Goal: Task Accomplishment & Management: Manage account settings

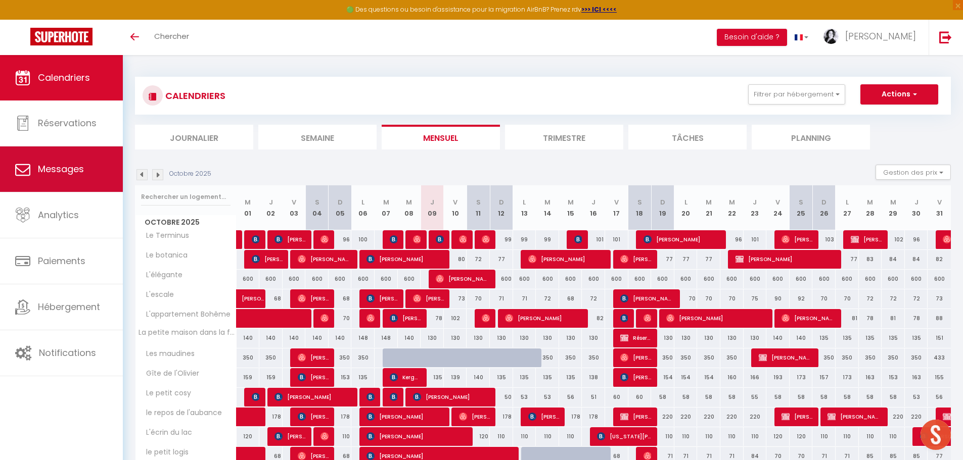
click at [72, 173] on span "Messages" at bounding box center [61, 169] width 46 height 13
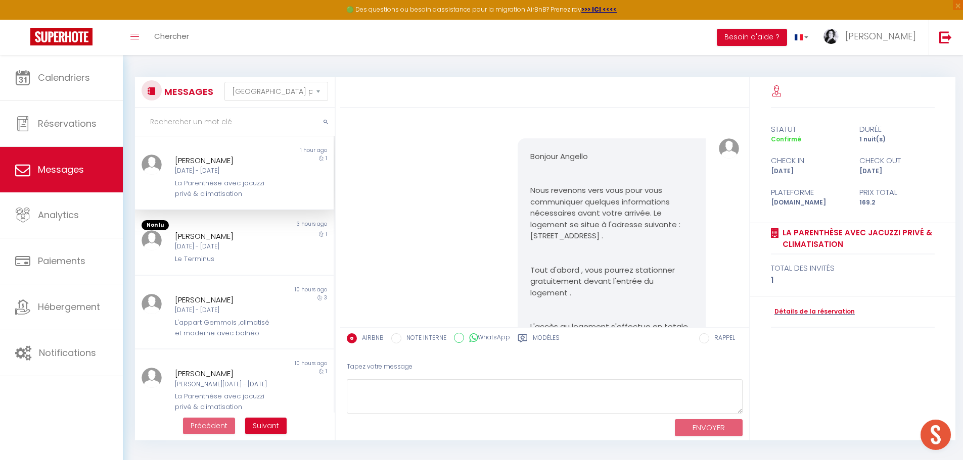
scroll to position [1953, 0]
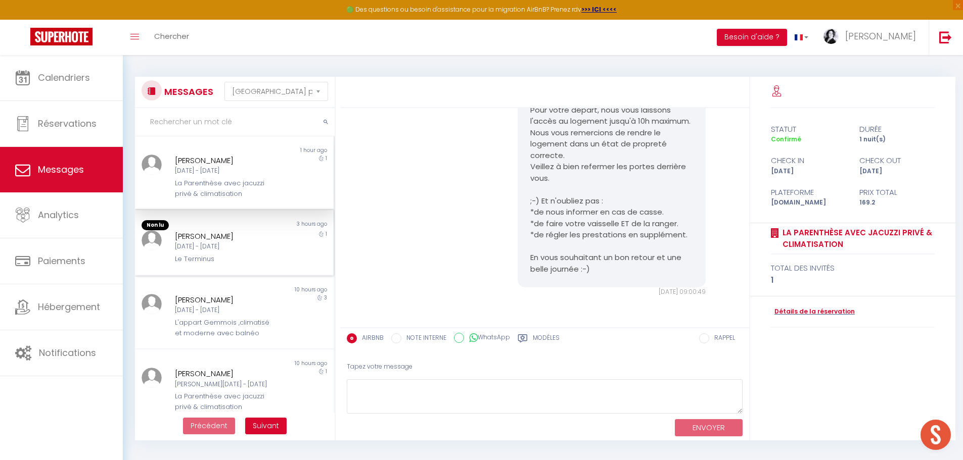
click at [224, 251] on div "[DATE] - [DATE]" at bounding box center [226, 247] width 103 height 10
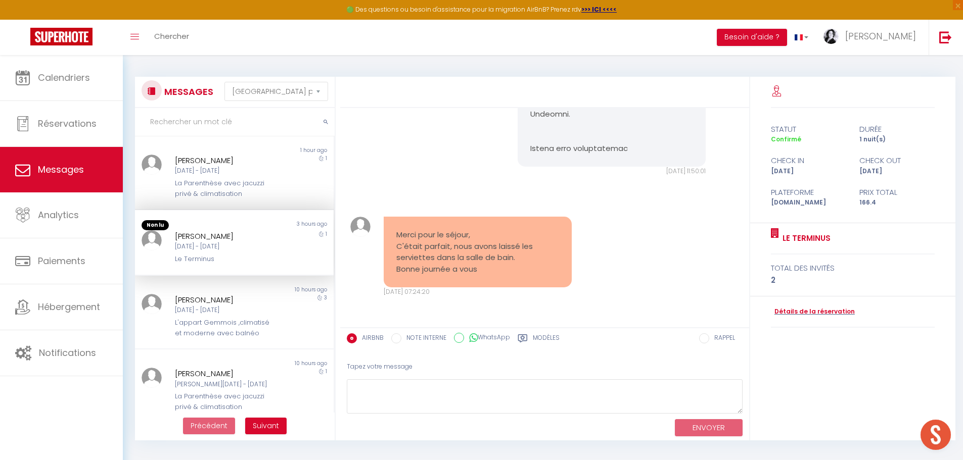
scroll to position [1314, 0]
click at [238, 319] on div "L'appart Gemmois ,climatisé et moderne avec balnéo" at bounding box center [226, 326] width 103 height 21
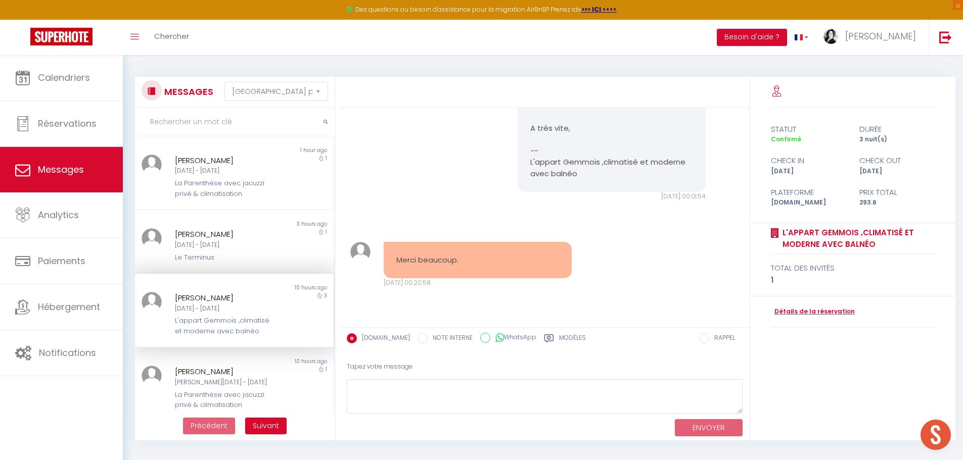
scroll to position [1858, 0]
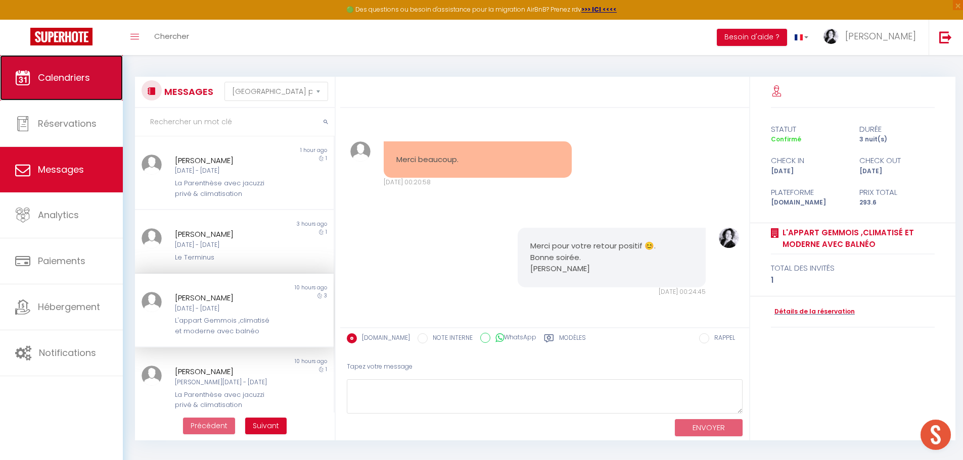
click at [60, 79] on span "Calendriers" at bounding box center [64, 77] width 52 height 13
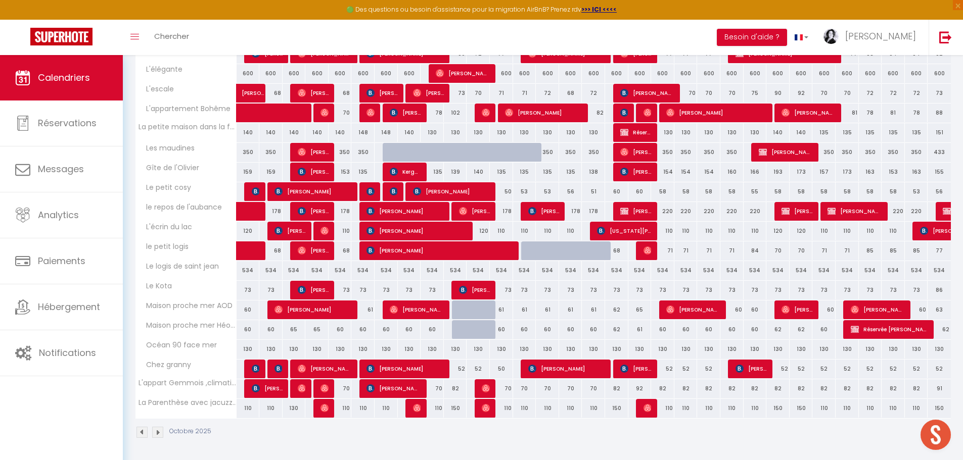
scroll to position [206, 0]
click at [157, 369] on img at bounding box center [157, 432] width 11 height 11
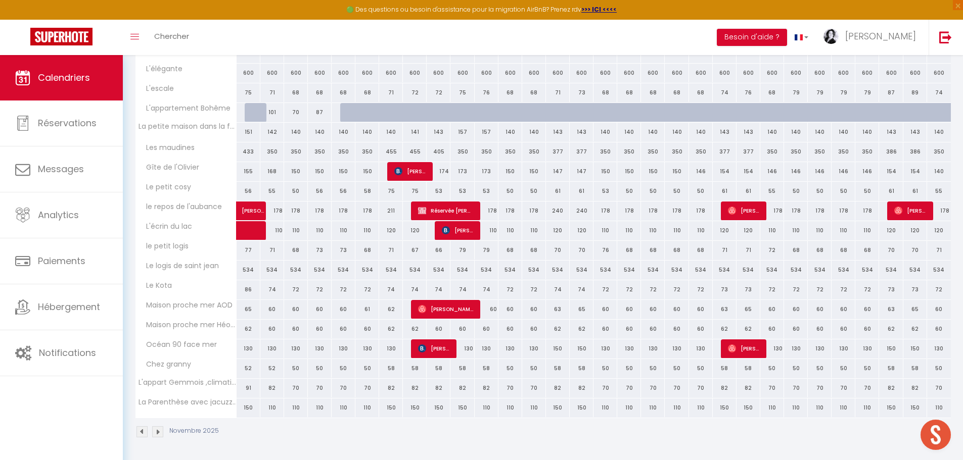
click at [157, 369] on img at bounding box center [157, 432] width 11 height 11
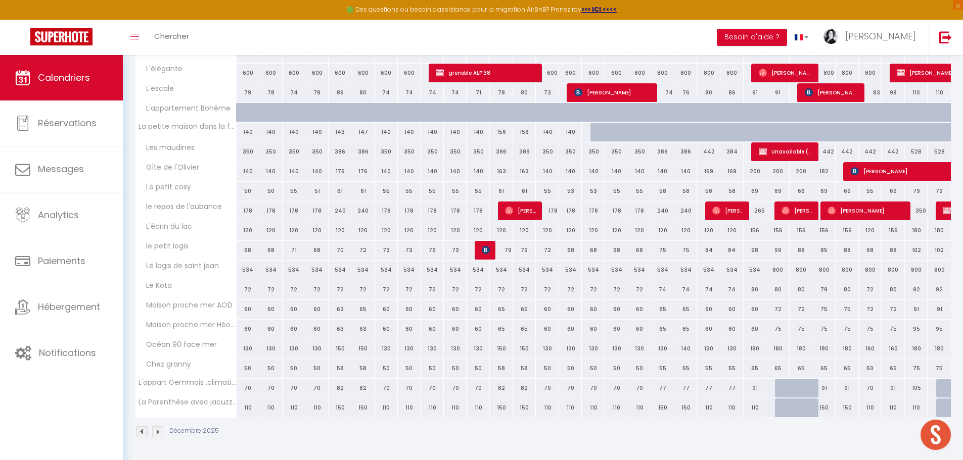
scroll to position [156, 0]
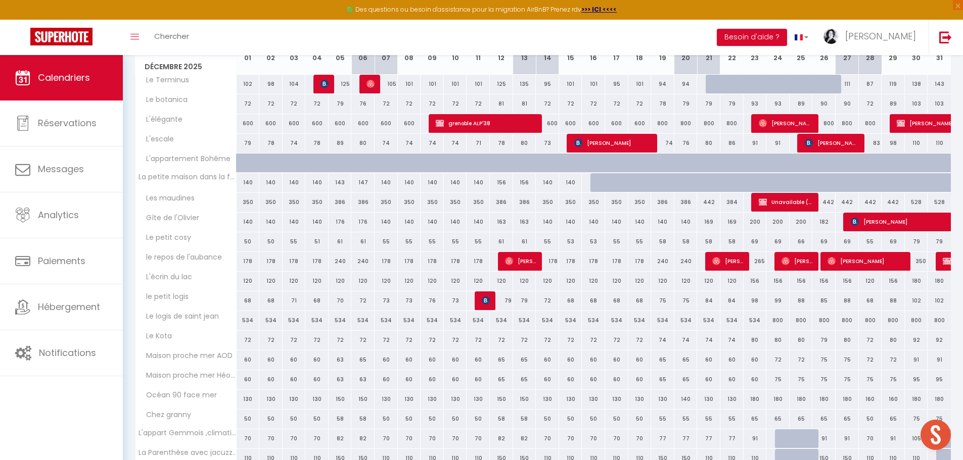
click at [247, 359] on div "60" at bounding box center [248, 360] width 23 height 19
type input "60"
type input "Lun 01 Décembre 2025"
type input "[DATE]"
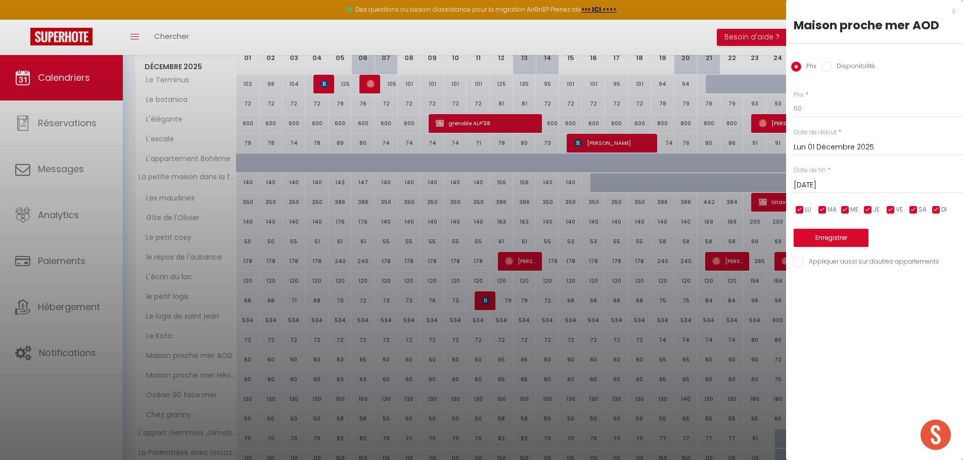
click at [801, 67] on label "Disponibilité" at bounding box center [852, 67] width 43 height 11
click at [801, 67] on input "Disponibilité" at bounding box center [826, 67] width 10 height 10
radio input "true"
radio input "false"
click at [801, 106] on select "Disponible Indisponible" at bounding box center [878, 109] width 169 height 19
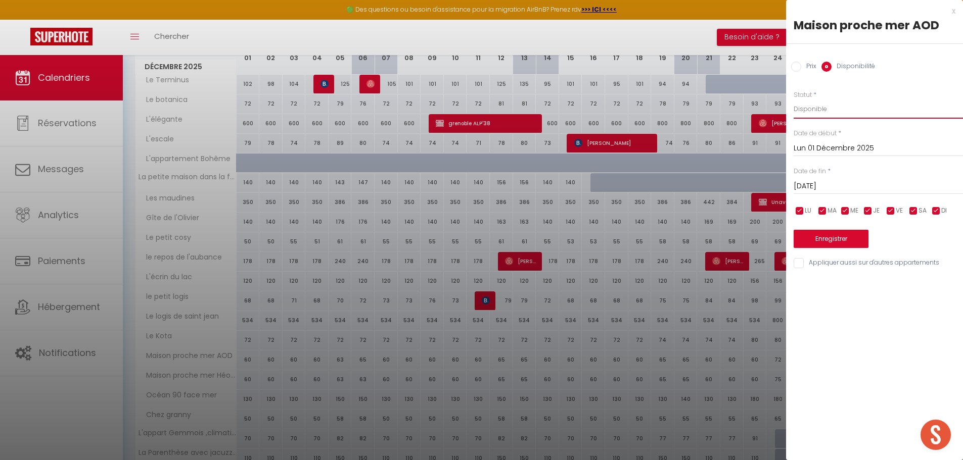
select select "0"
click at [794, 100] on select "Disponible Indisponible" at bounding box center [878, 109] width 169 height 19
click at [801, 189] on input "[DATE]" at bounding box center [878, 186] width 169 height 13
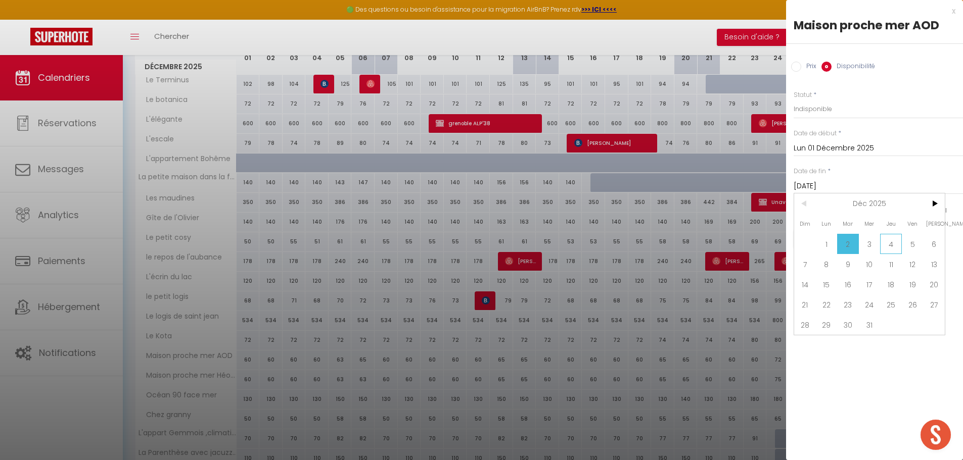
click at [801, 244] on span "4" at bounding box center [891, 244] width 22 height 20
type input "Jeu 04 Décembre 2025"
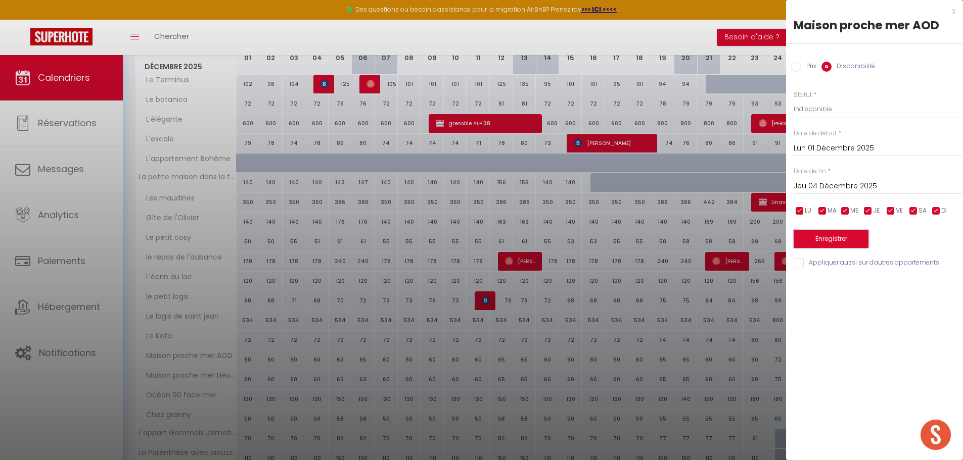
click at [801, 238] on button "Enregistrer" at bounding box center [831, 239] width 75 height 18
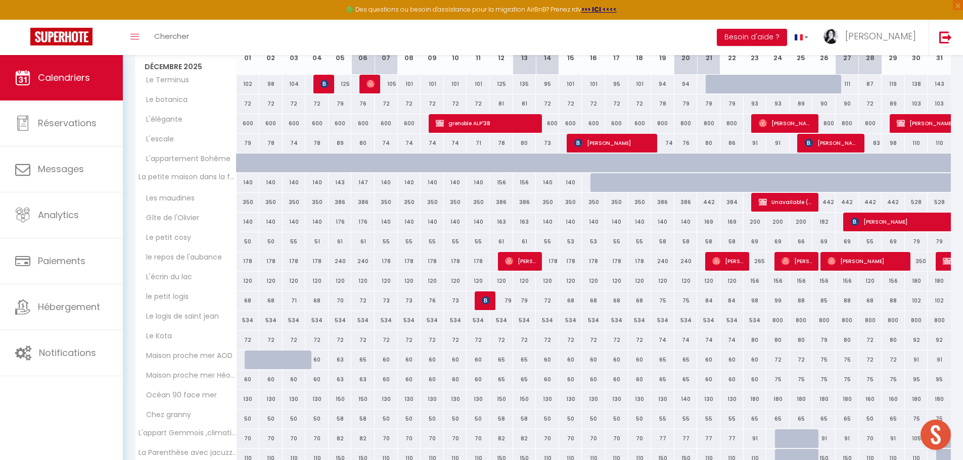
click at [801, 360] on div "91" at bounding box center [916, 360] width 23 height 19
select select "1"
type input "[DATE]"
type input "Mer 31 Décembre 2025"
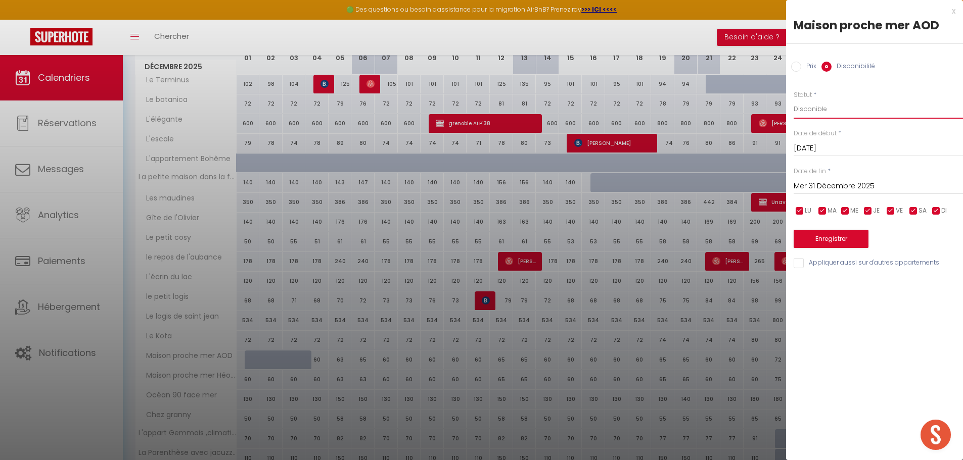
click at [801, 108] on select "Disponible Indisponible" at bounding box center [878, 109] width 169 height 19
select select "0"
click at [794, 100] on select "Disponible Indisponible" at bounding box center [878, 109] width 169 height 19
click at [801, 185] on input "Mer 31 Décembre 2025" at bounding box center [878, 186] width 169 height 13
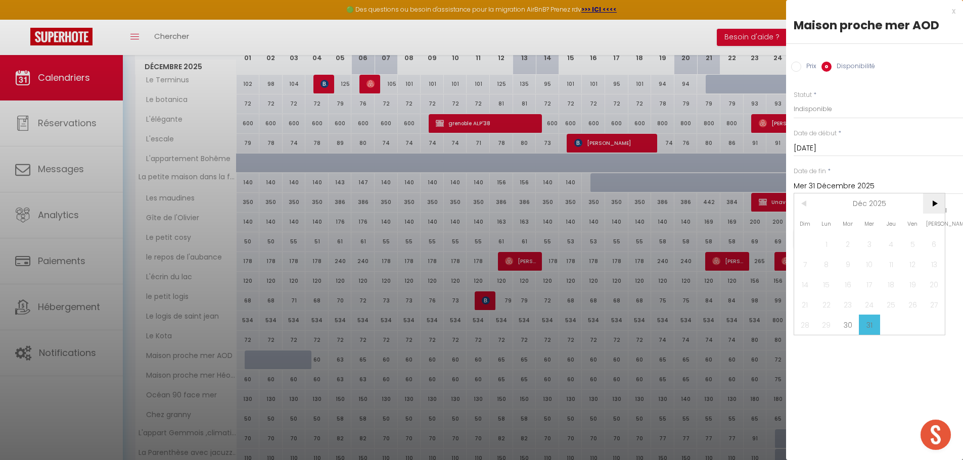
click at [801, 203] on span ">" at bounding box center [934, 204] width 22 height 20
click at [801, 265] on span "4" at bounding box center [805, 264] width 22 height 20
type input "Dim 04 Janvier 2026"
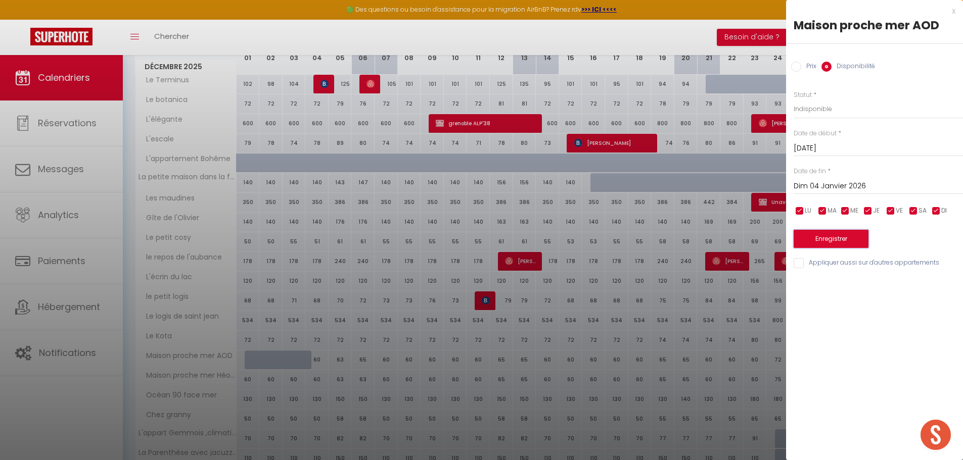
click at [801, 238] on button "Enregistrer" at bounding box center [831, 239] width 75 height 18
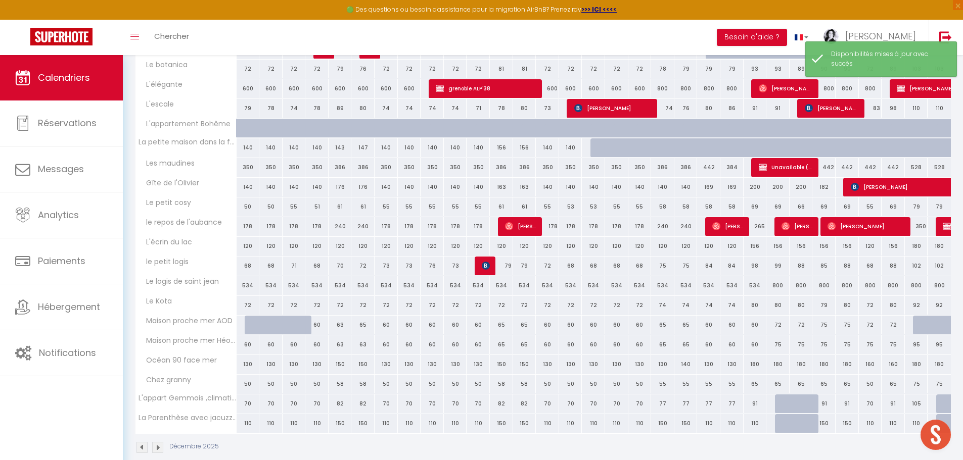
scroll to position [206, 0]
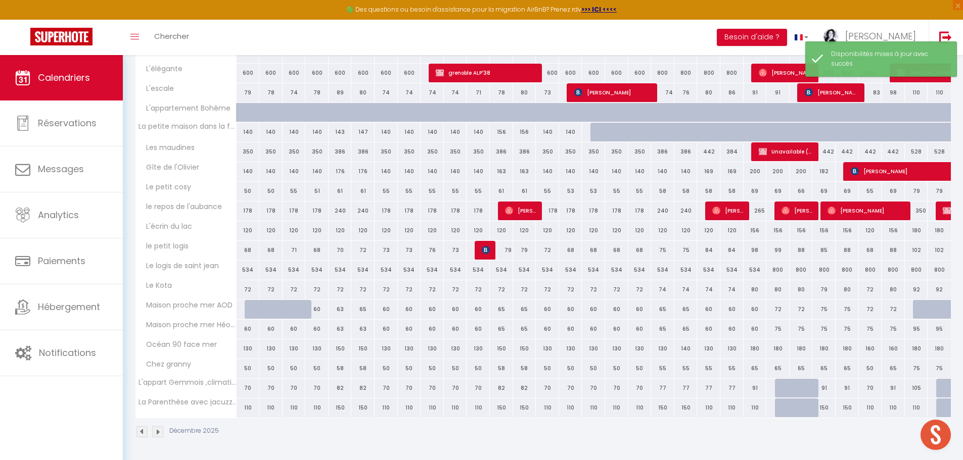
click at [801, 327] on div "95" at bounding box center [916, 329] width 23 height 19
select select "1"
type input "[DATE]"
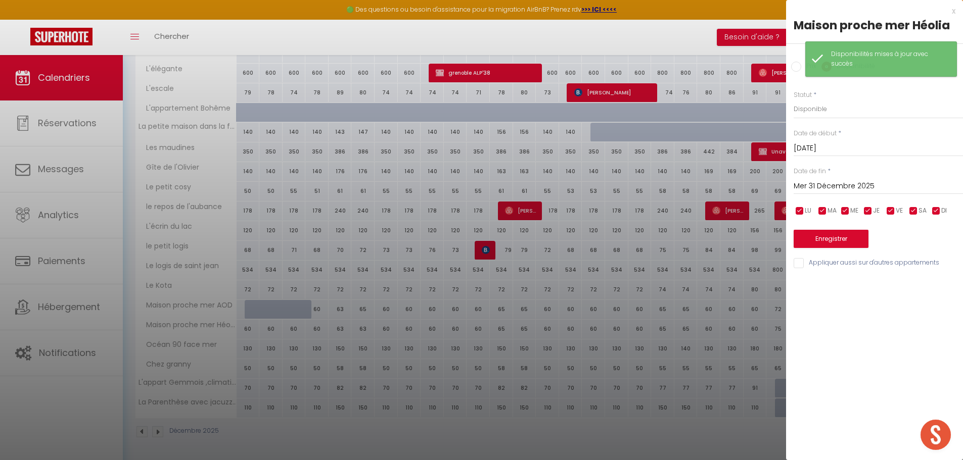
click at [801, 185] on input "Mer 31 Décembre 2025" at bounding box center [878, 186] width 169 height 13
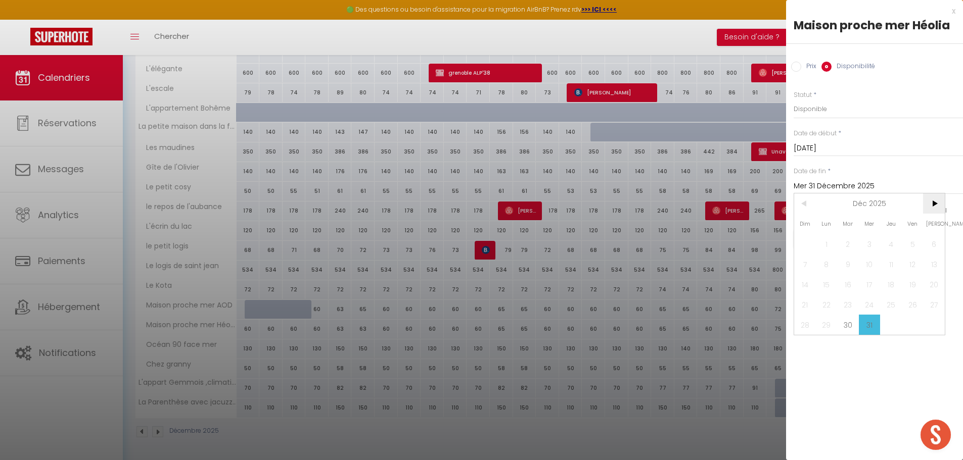
click at [801, 199] on span ">" at bounding box center [934, 204] width 22 height 20
click at [801, 265] on span "4" at bounding box center [805, 264] width 22 height 20
type input "Dim 04 Janvier 2026"
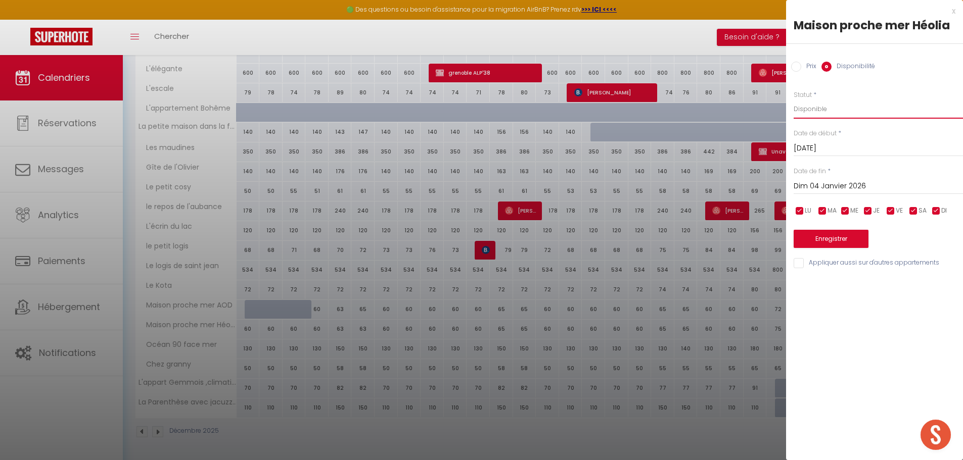
click at [801, 105] on select "Disponible Indisponible" at bounding box center [878, 109] width 169 height 19
select select "0"
click at [794, 100] on select "Disponible Indisponible" at bounding box center [878, 109] width 169 height 19
click at [801, 239] on button "Enregistrer" at bounding box center [831, 239] width 75 height 18
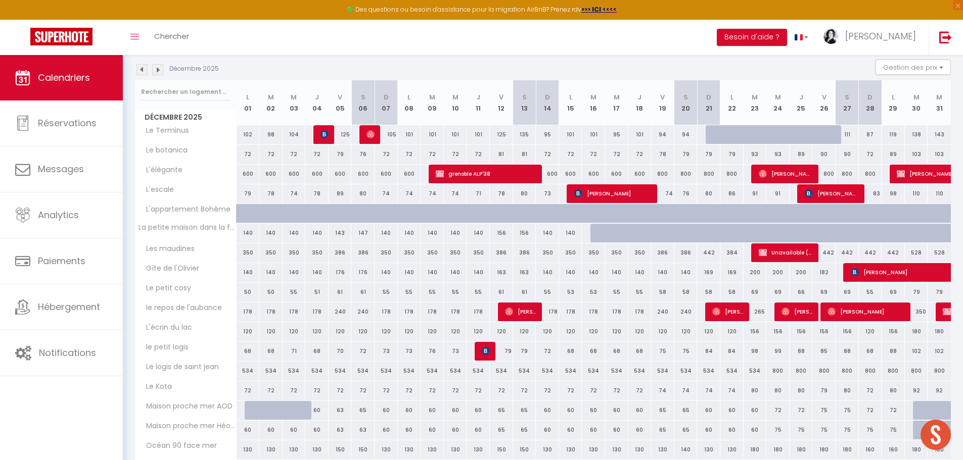
scroll to position [55, 0]
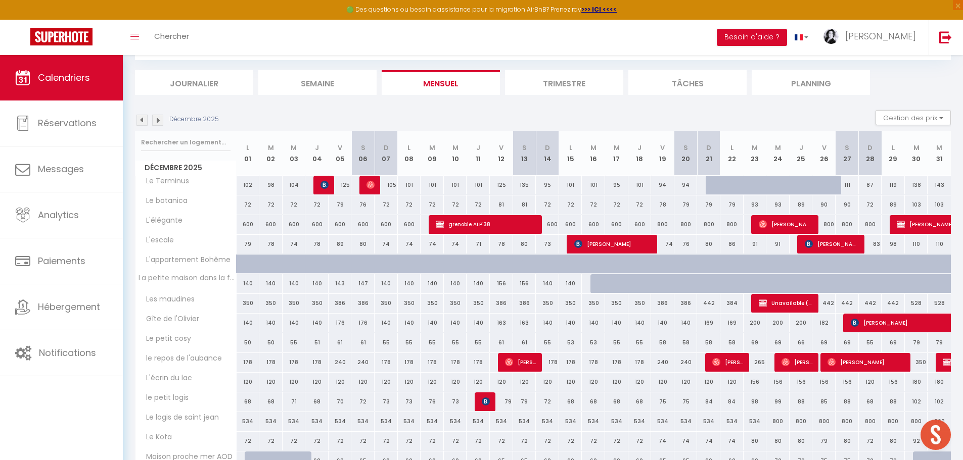
click at [687, 282] on div at bounding box center [693, 289] width 23 height 19
select select "1"
type input "[DATE]"
type input "Dim 21 Décembre 2025"
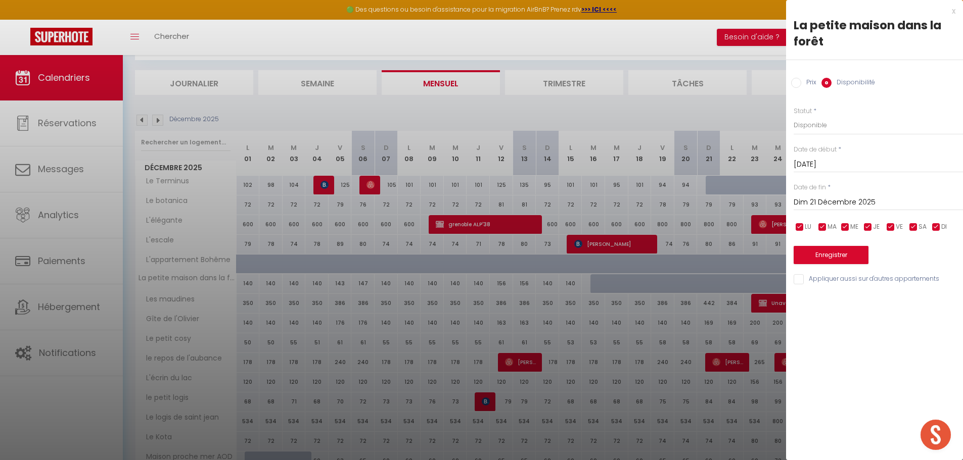
click at [597, 283] on div at bounding box center [481, 230] width 963 height 460
select select
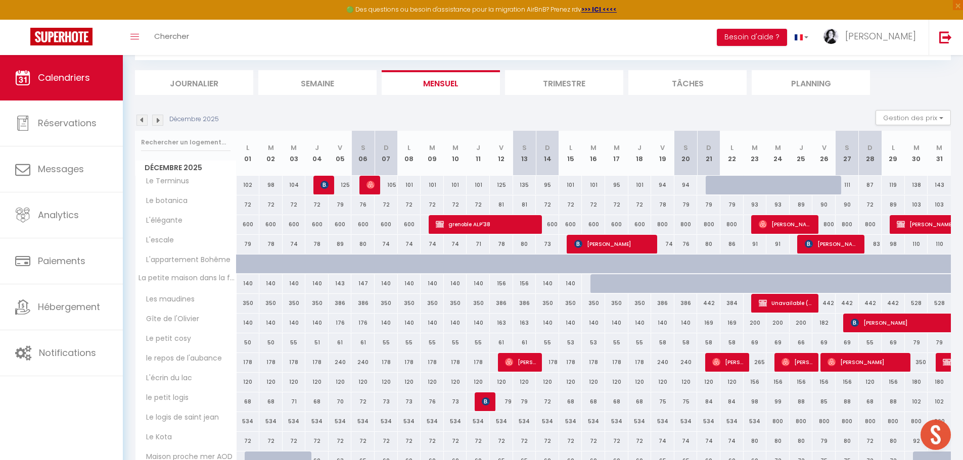
click at [598, 286] on div at bounding box center [601, 283] width 23 height 19
select select "1"
type input "[DATE]"
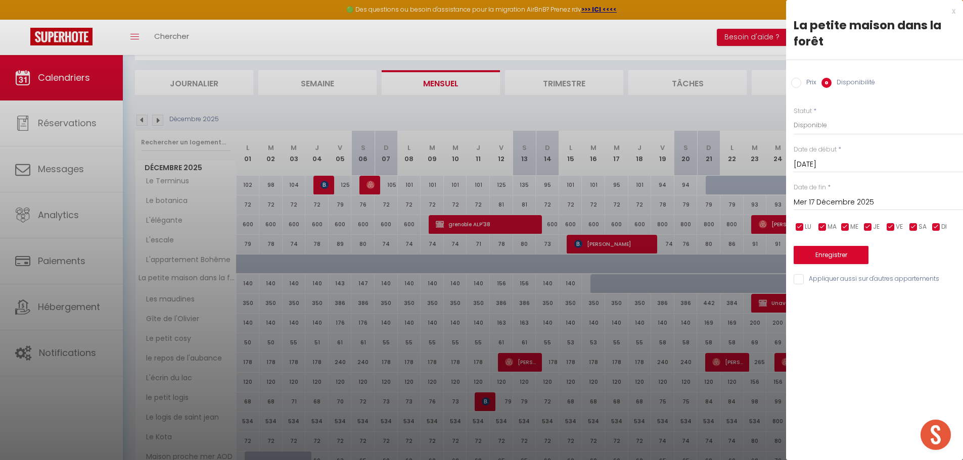
click at [801, 198] on input "Mer 17 Décembre 2025" at bounding box center [878, 202] width 169 height 13
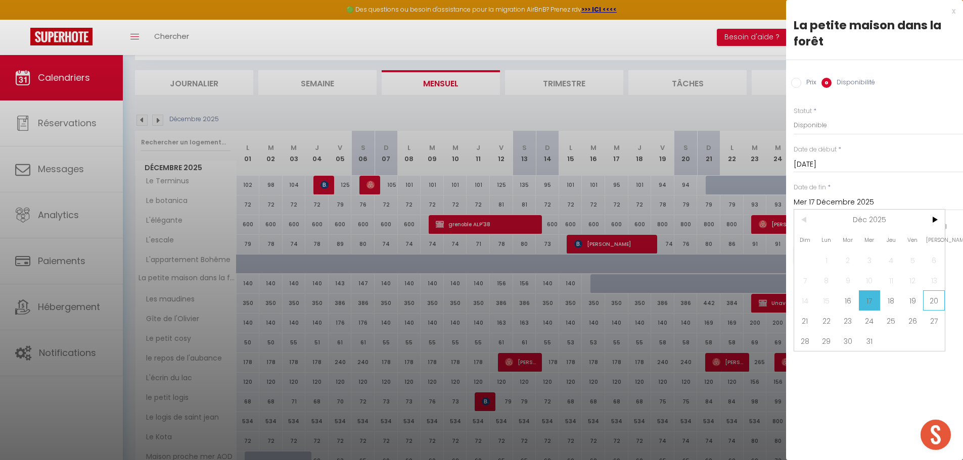
click at [801, 301] on span "20" at bounding box center [934, 301] width 22 height 20
type input "[DATE]"
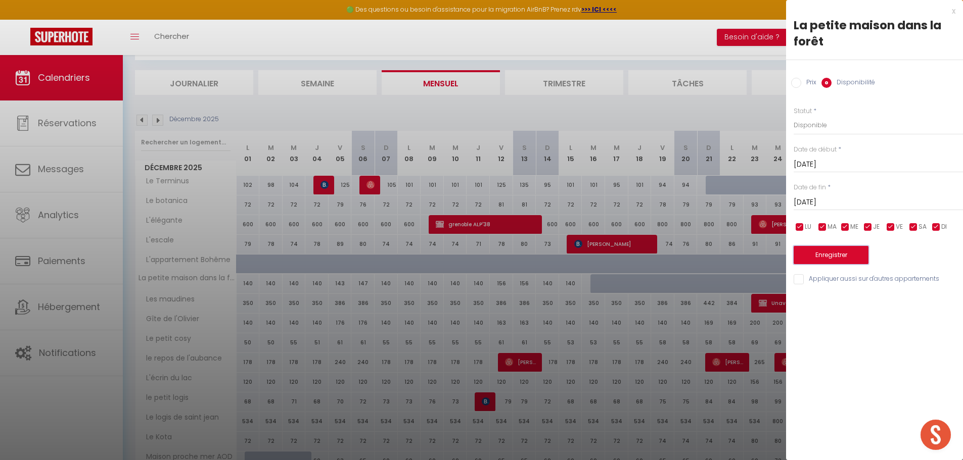
click at [801, 254] on button "Enregistrer" at bounding box center [831, 255] width 75 height 18
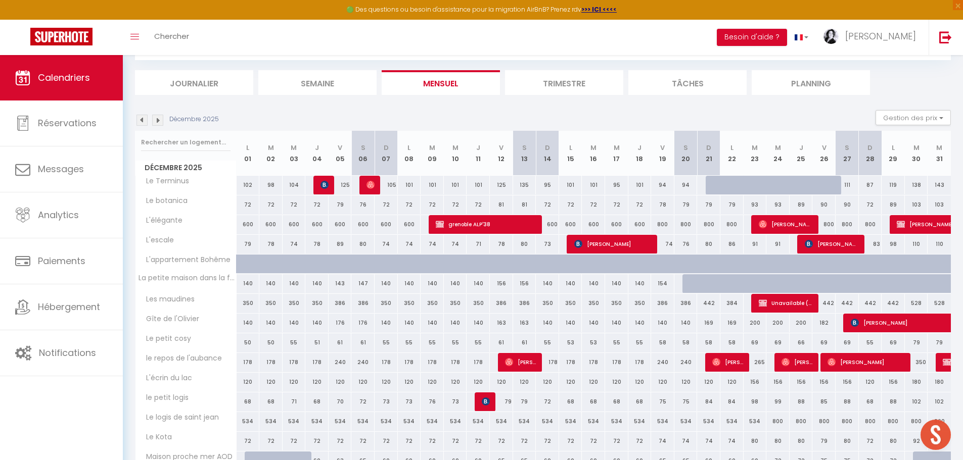
click at [142, 121] on img at bounding box center [141, 120] width 11 height 11
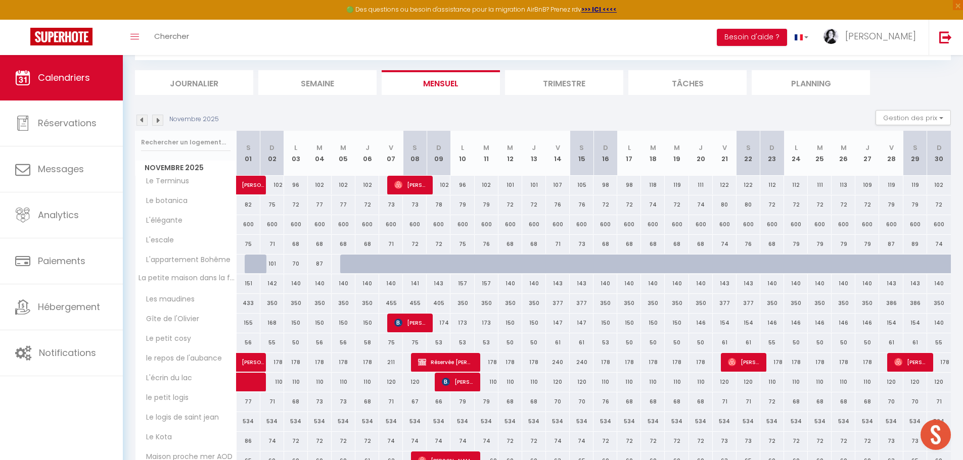
click at [142, 121] on img at bounding box center [141, 120] width 11 height 11
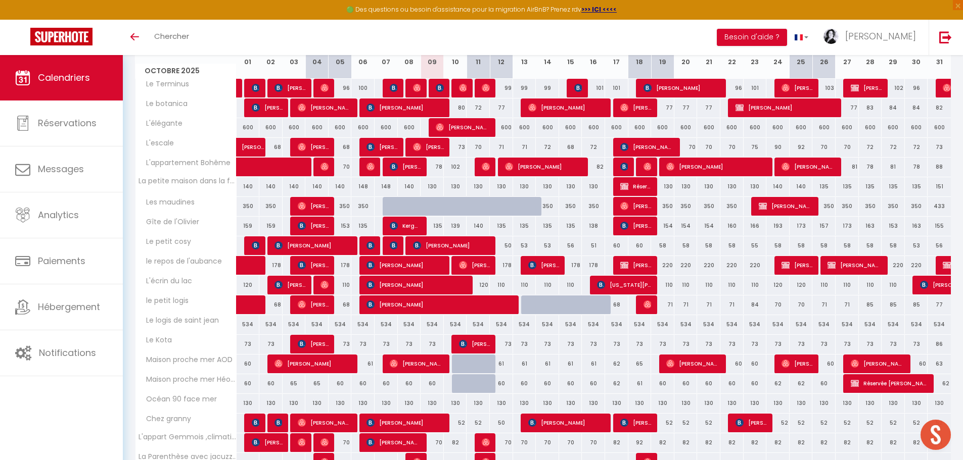
scroll to position [202, 0]
